Goal: Transaction & Acquisition: Purchase product/service

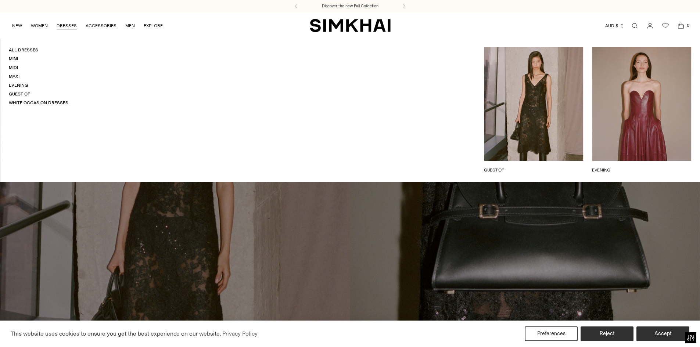
click at [72, 26] on link "DRESSES" at bounding box center [67, 26] width 20 height 16
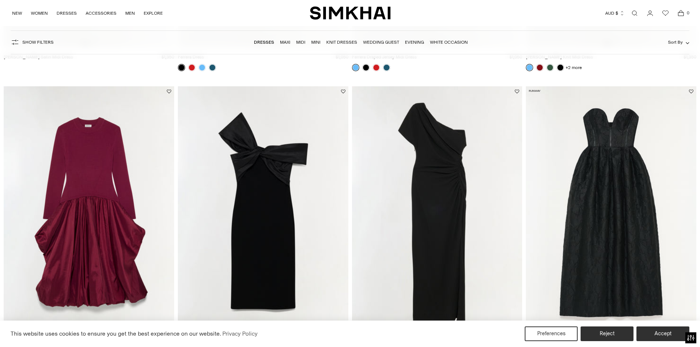
scroll to position [1544, 0]
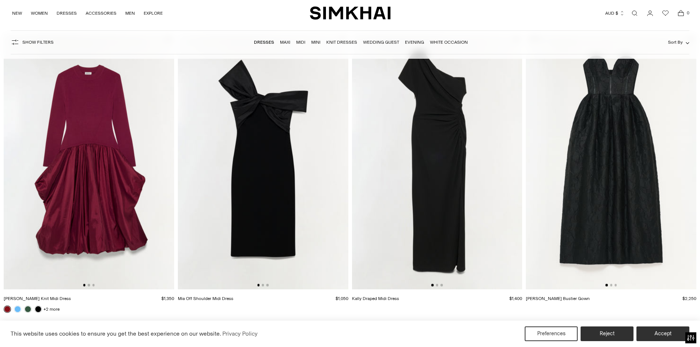
click at [400, 162] on img at bounding box center [437, 162] width 171 height 256
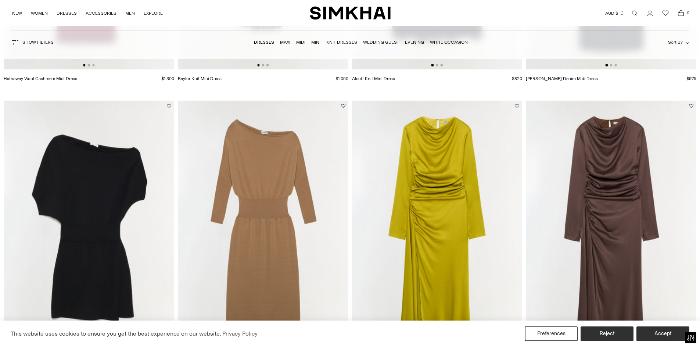
scroll to position [2463, 0]
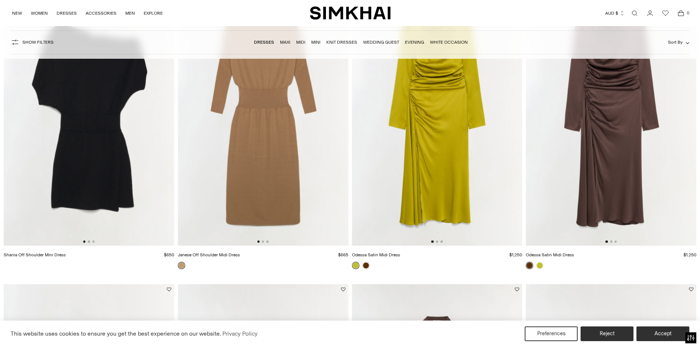
click at [627, 181] on img at bounding box center [611, 118] width 171 height 256
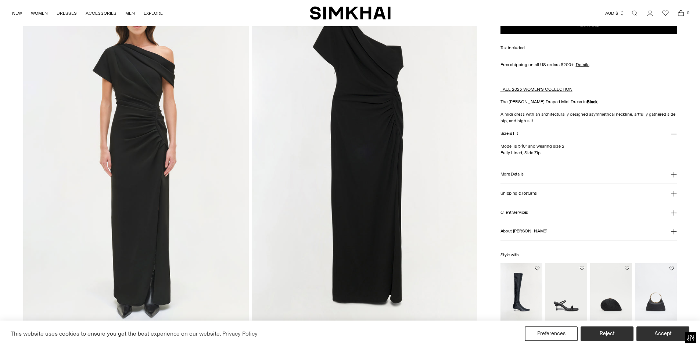
scroll to position [735, 0]
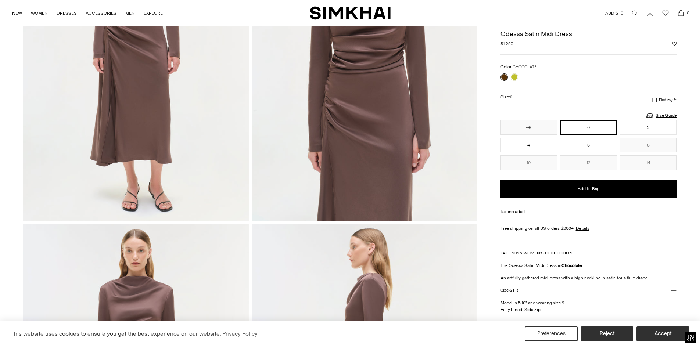
scroll to position [107, 0]
